Goal: Obtain resource: Download file/media

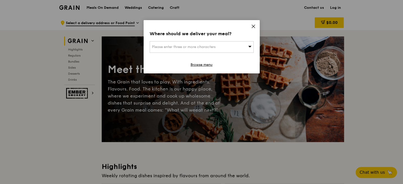
click at [254, 25] on icon at bounding box center [253, 26] width 5 height 5
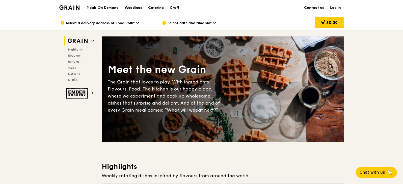
click at [159, 9] on div "Catering" at bounding box center [156, 7] width 16 height 15
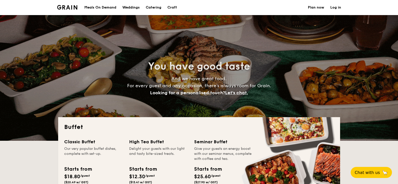
select select
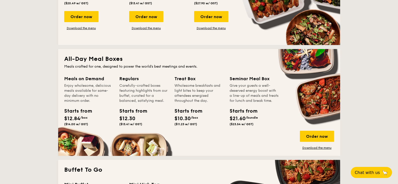
scroll to position [189, 0]
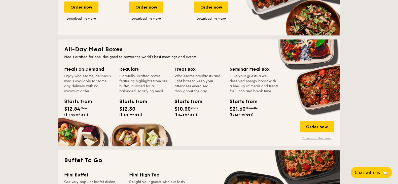
click at [318, 139] on link "Download the menu" at bounding box center [317, 139] width 34 height 4
